Goal: Information Seeking & Learning: Learn about a topic

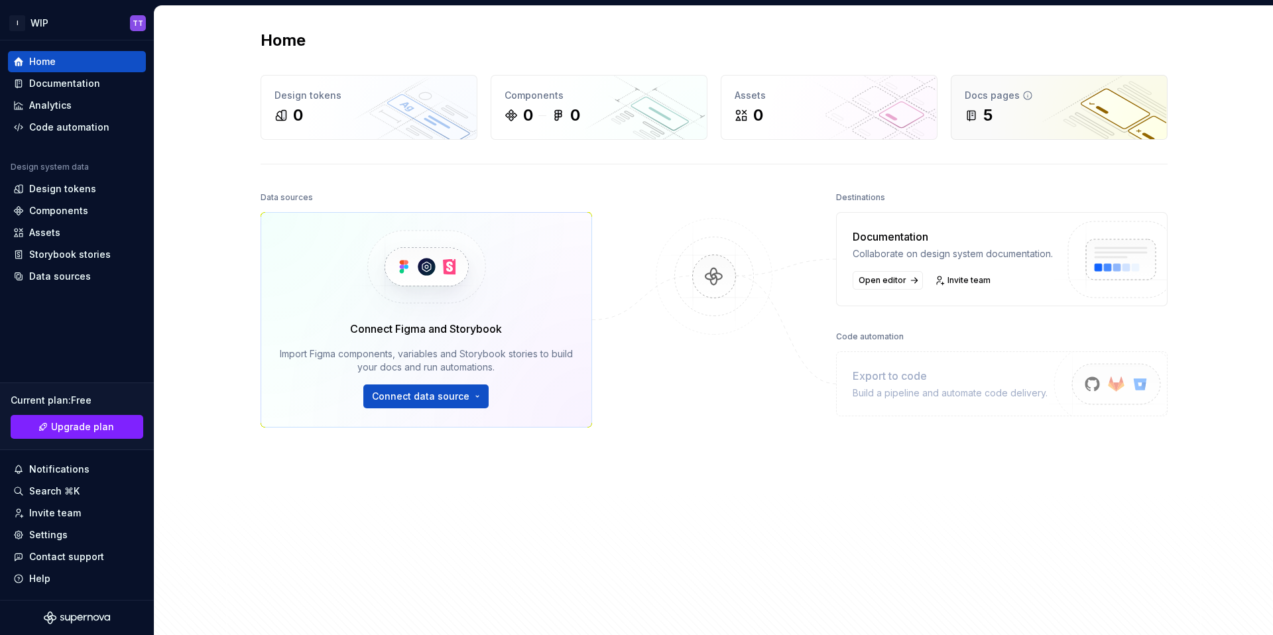
click at [983, 105] on div "5" at bounding box center [987, 115] width 9 height 21
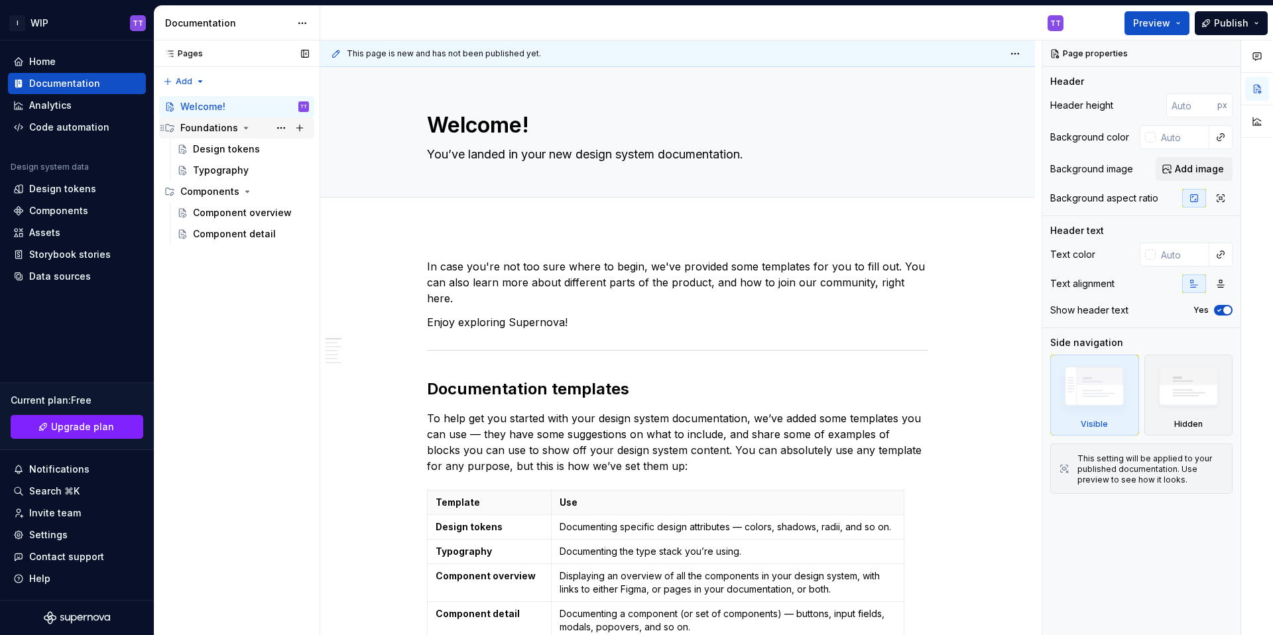
click at [214, 128] on div "Foundations" at bounding box center [209, 127] width 58 height 13
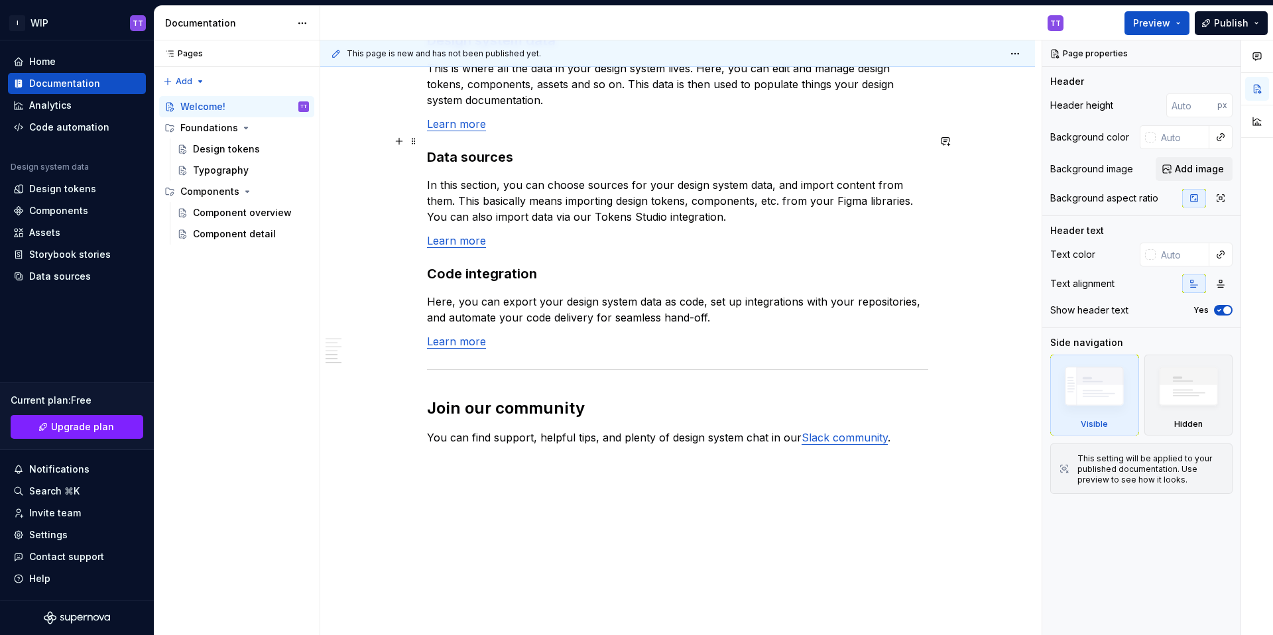
scroll to position [1049, 0]
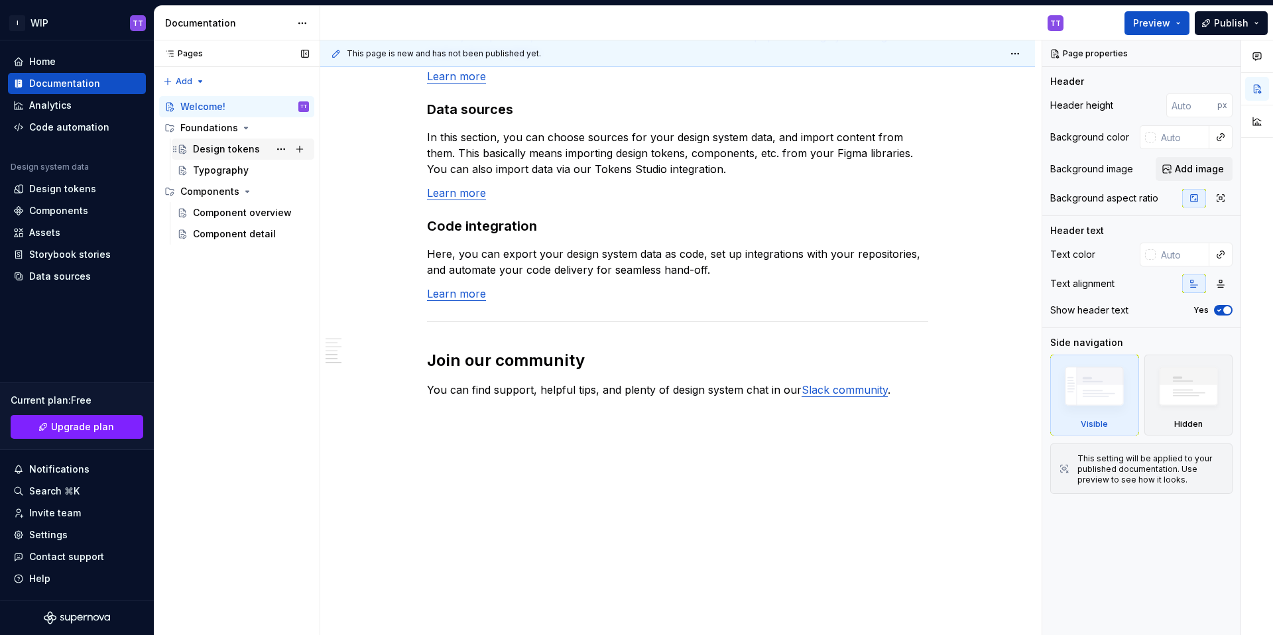
click at [221, 151] on div "Design tokens" at bounding box center [226, 149] width 67 height 13
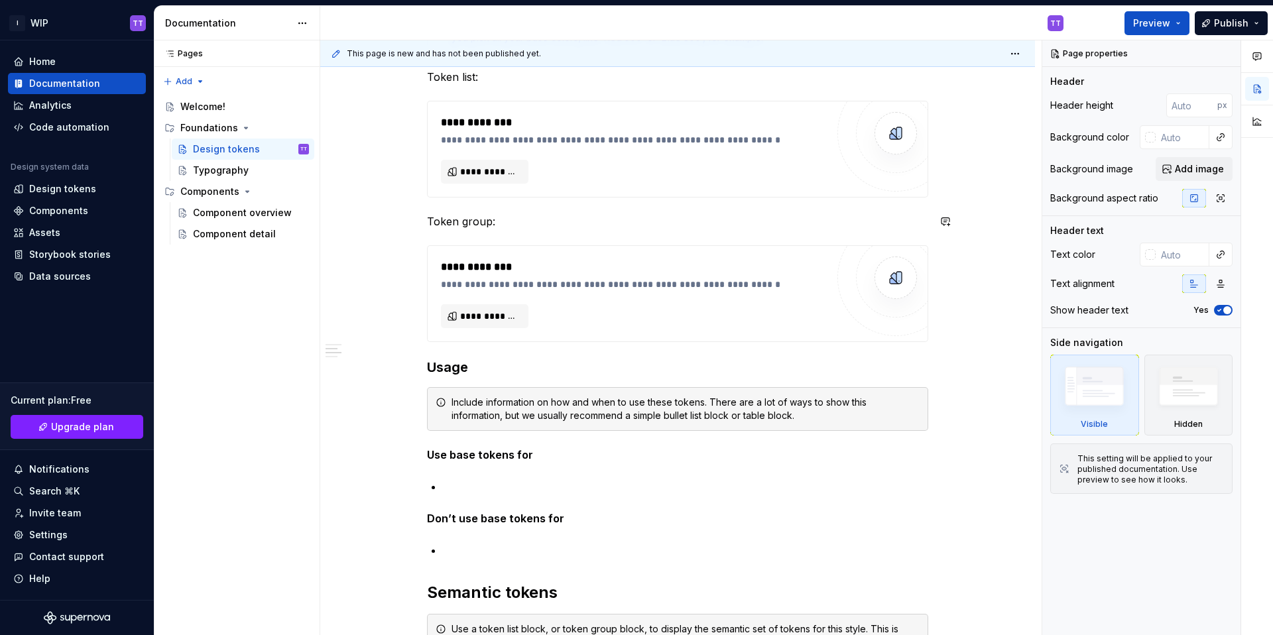
scroll to position [448, 0]
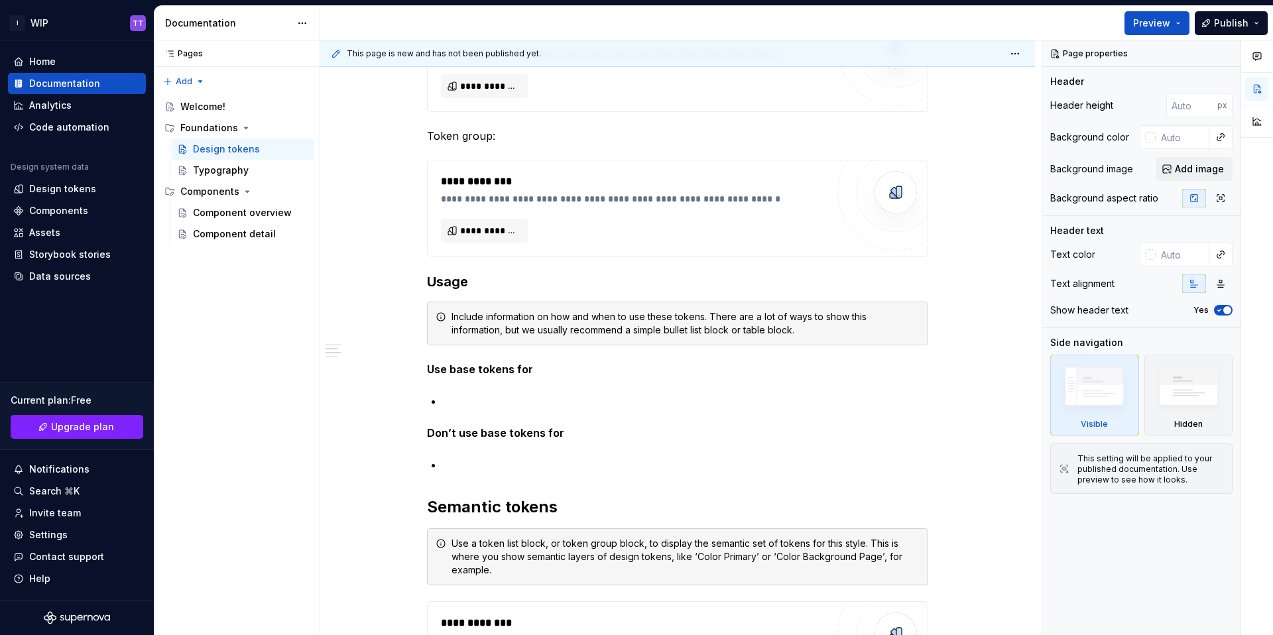
type textarea "*"
